Goal: Task Accomplishment & Management: Use online tool/utility

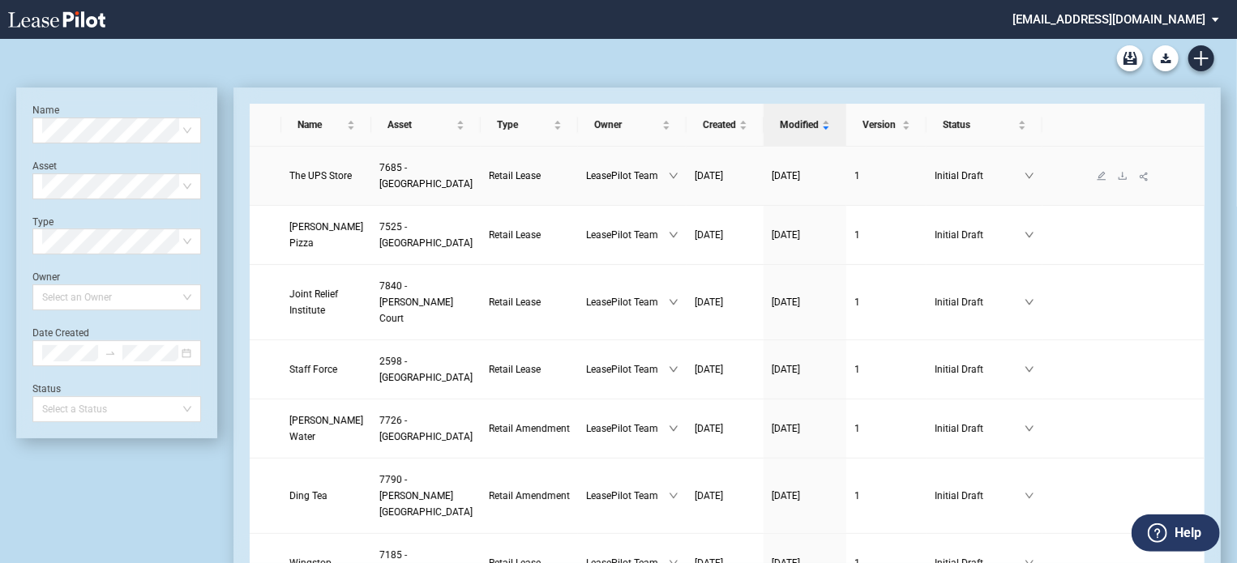
click at [326, 181] on span "The UPS Store" at bounding box center [320, 175] width 62 height 11
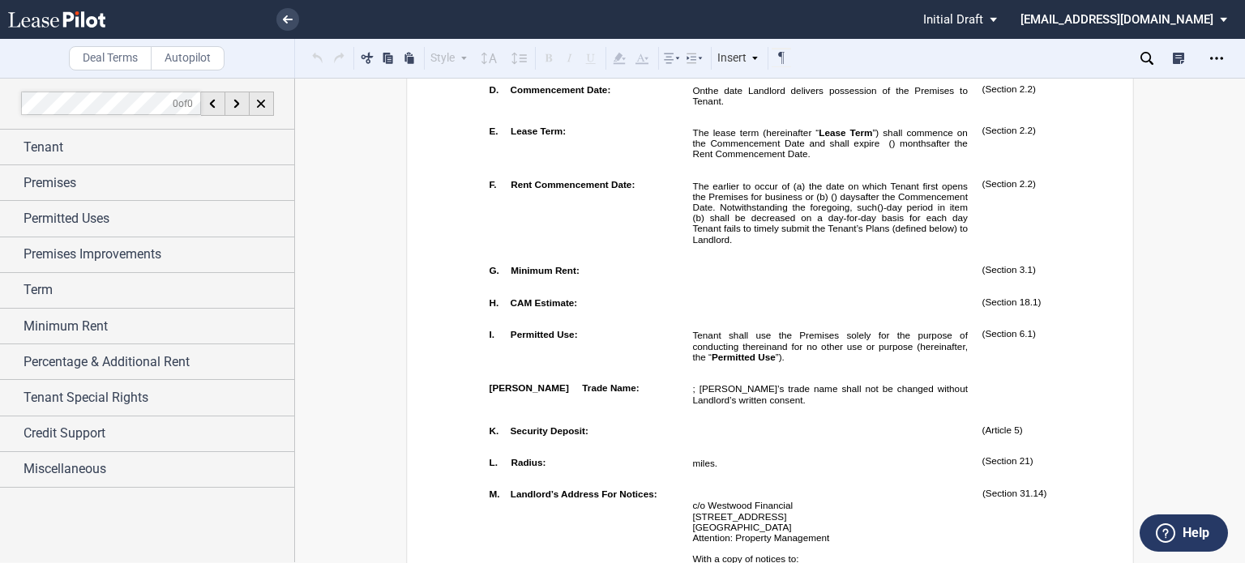
scroll to position [1627, 0]
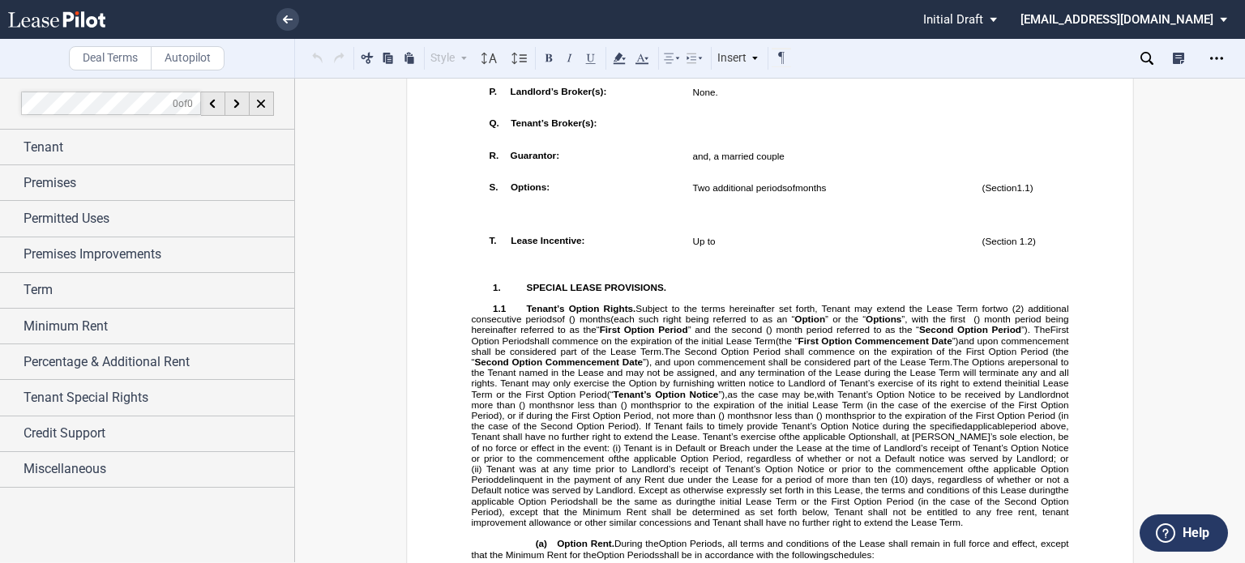
drag, startPoint x: 686, startPoint y: 269, endPoint x: 726, endPoint y: 275, distance: 40.1
click at [619, 58] on use at bounding box center [619, 58] width 12 height 11
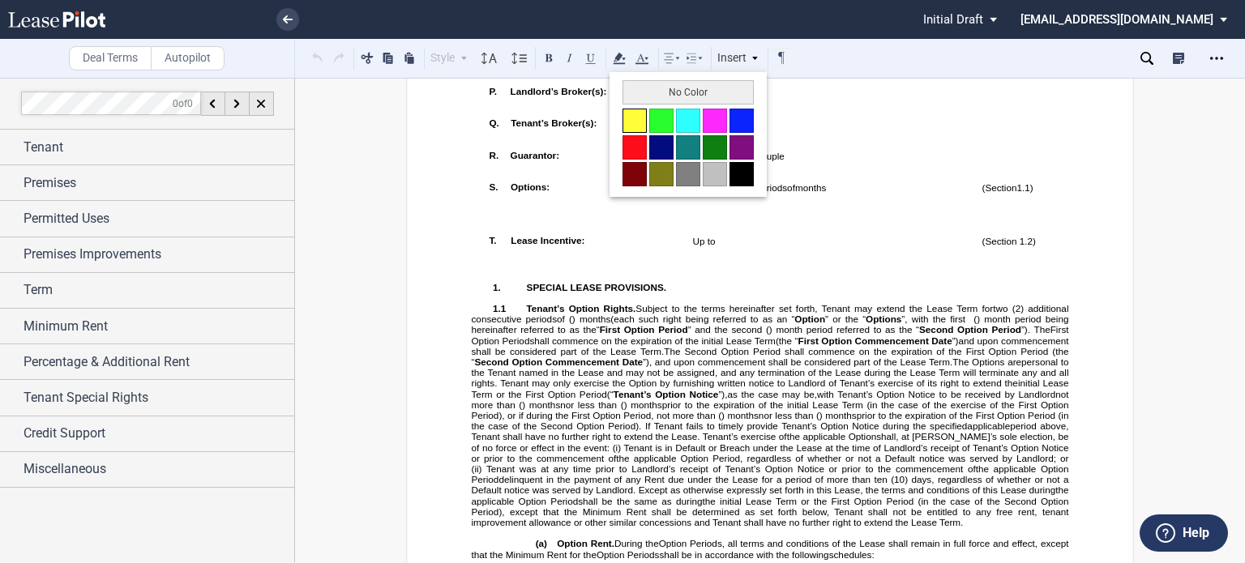
click at [636, 127] on button at bounding box center [635, 121] width 24 height 24
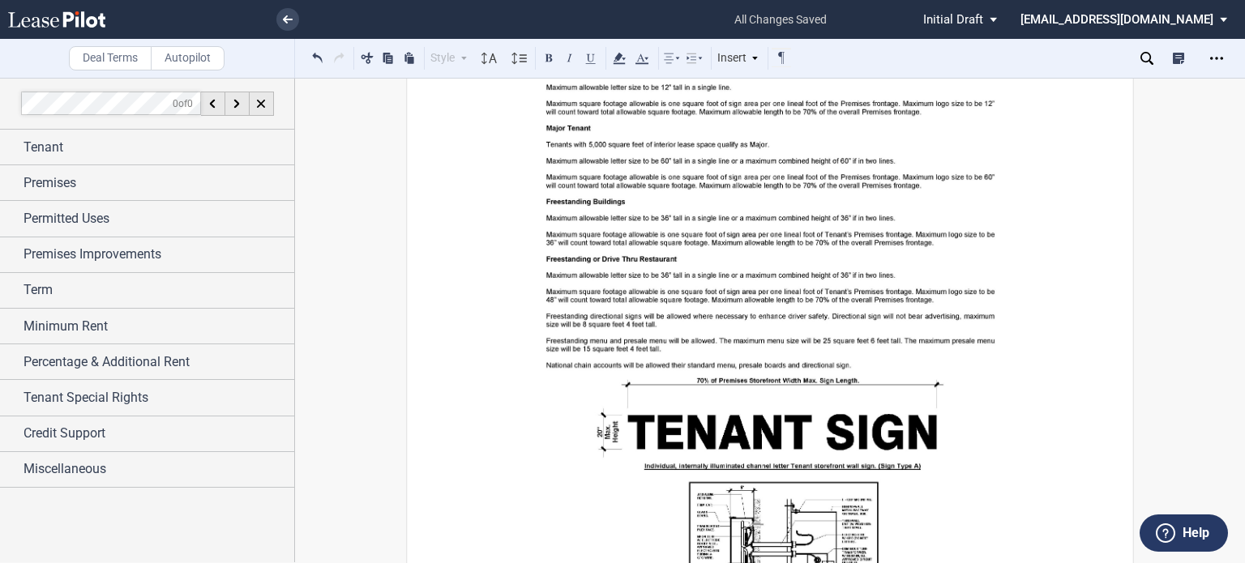
scroll to position [22623, 0]
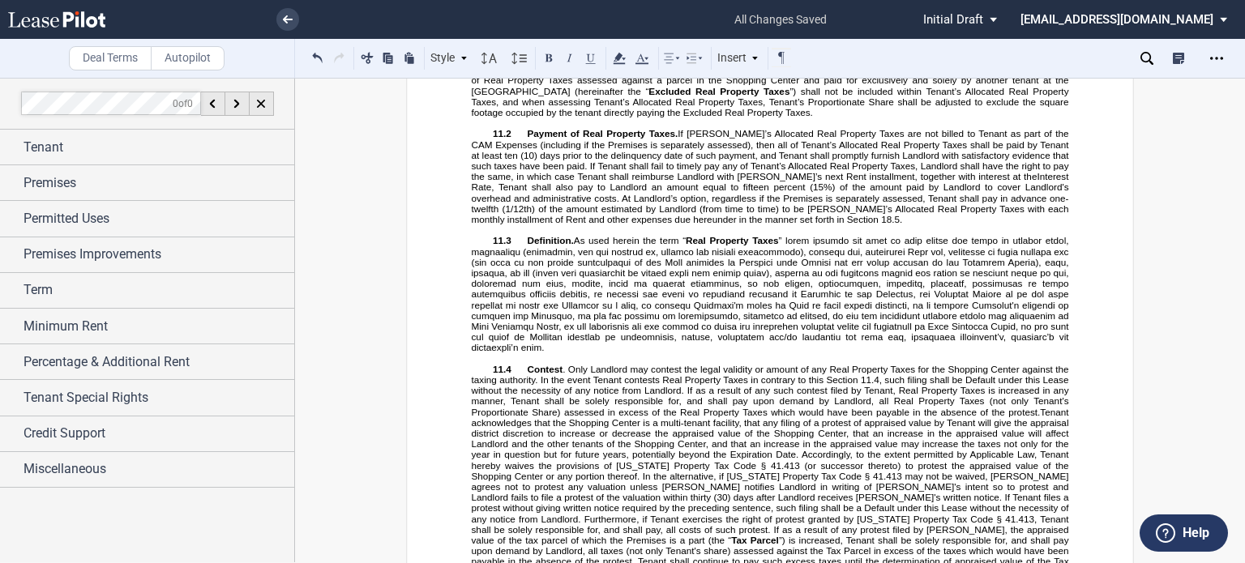
scroll to position [7150, 0]
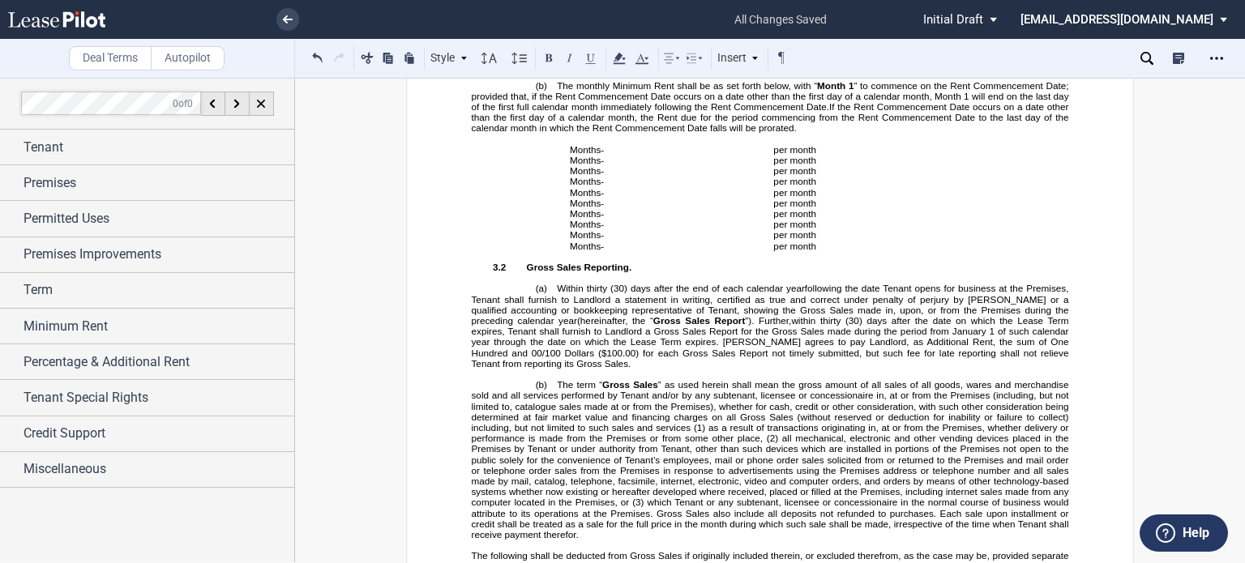
scroll to position [3518, 0]
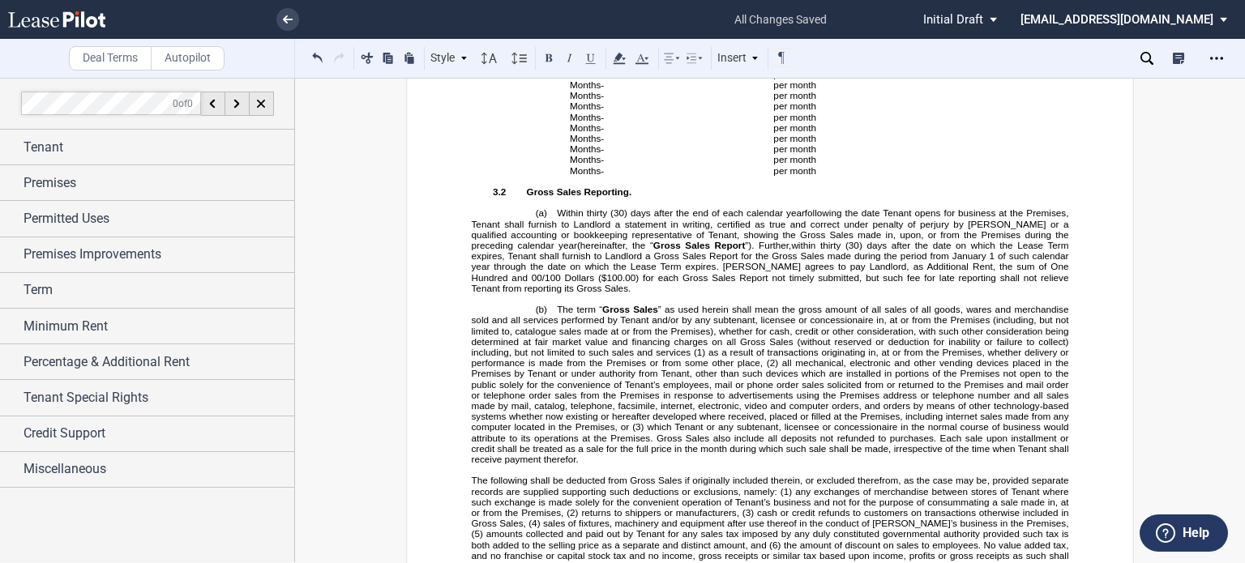
click at [978, 68] on p "﻿" at bounding box center [770, 63] width 597 height 11
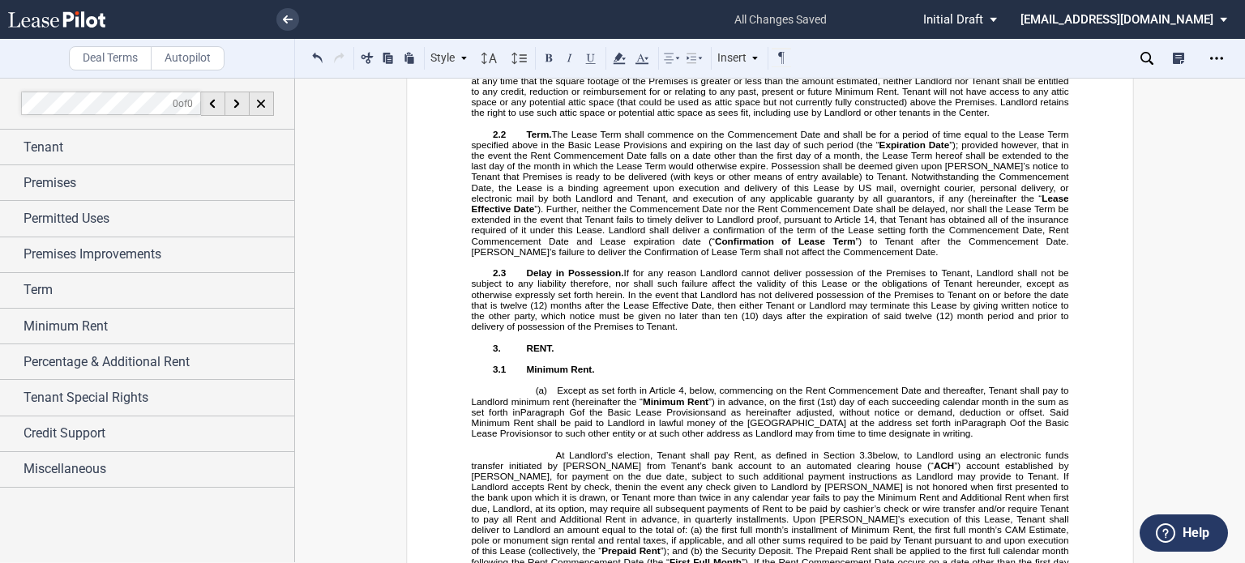
scroll to position [3101, 0]
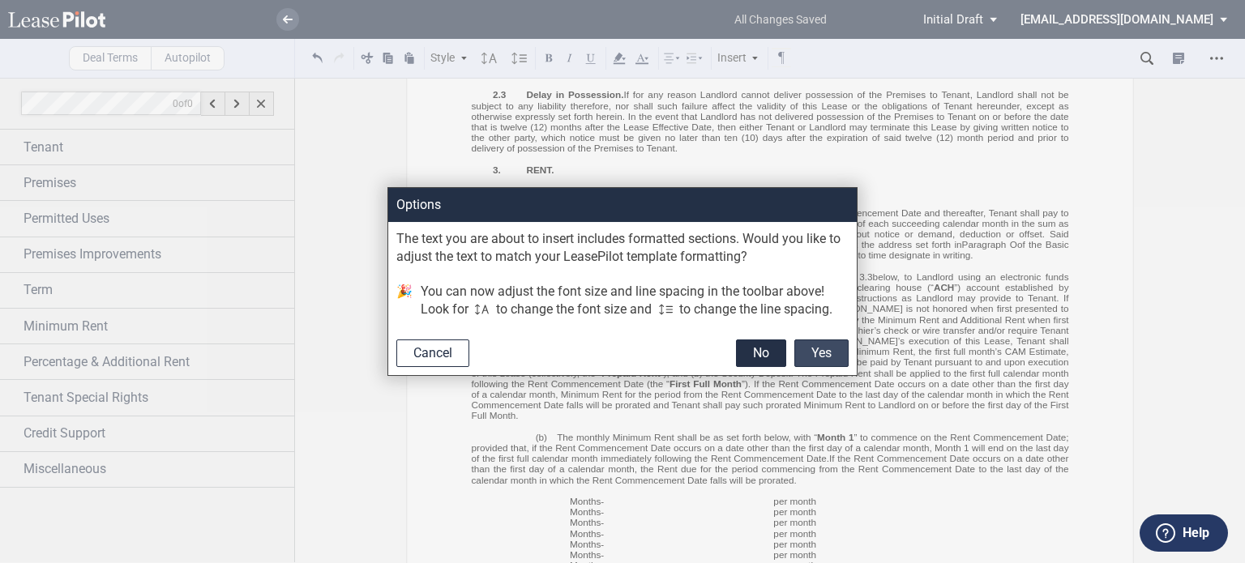
click at [814, 344] on button "Yes" at bounding box center [821, 354] width 54 height 28
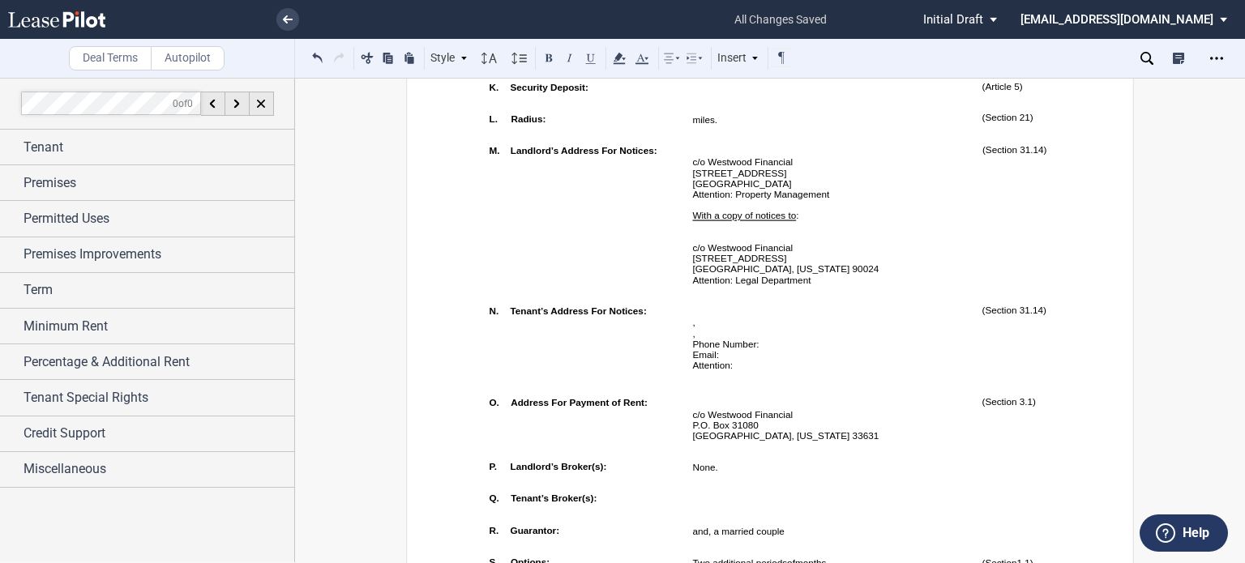
scroll to position [1138, 0]
